Goal: Task Accomplishment & Management: Use online tool/utility

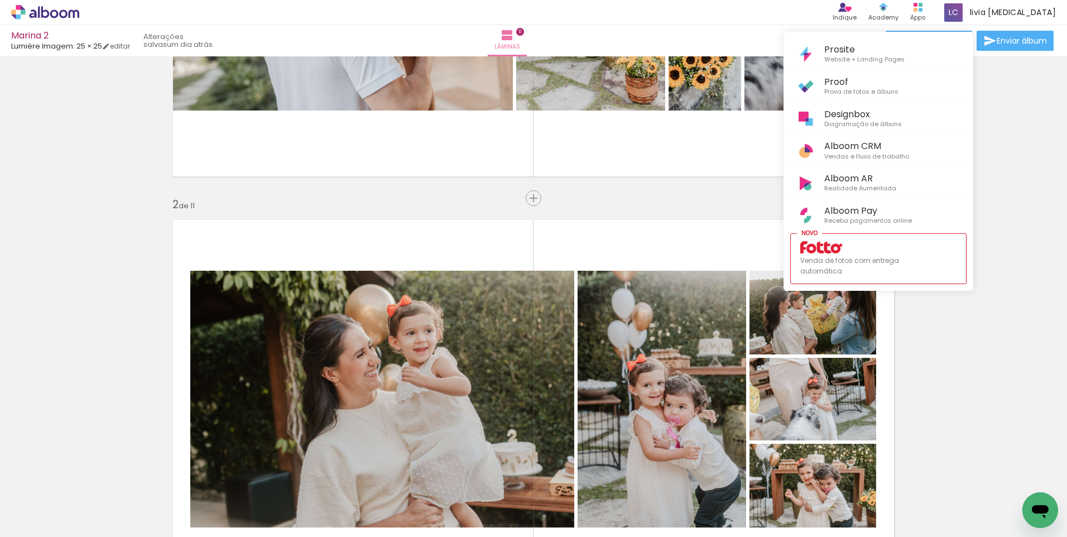
scroll to position [1396, 0]
